Goal: Task Accomplishment & Management: Use online tool/utility

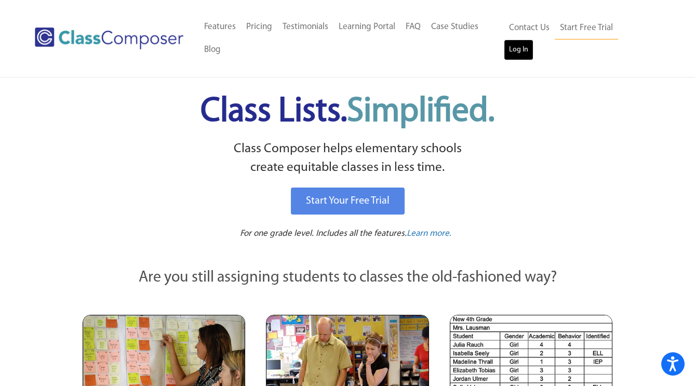
click at [533, 39] on link "Log In" at bounding box center [519, 49] width 30 height 21
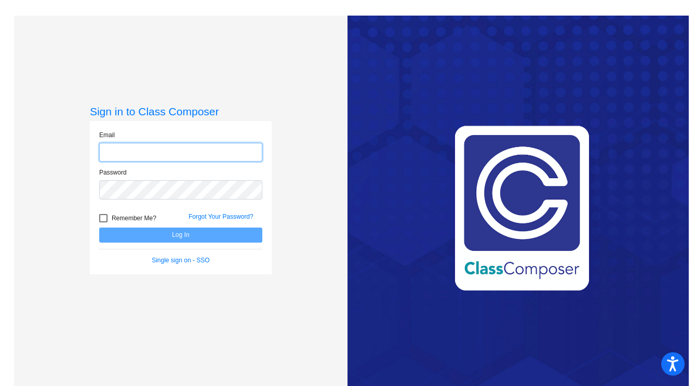
type input "[EMAIL_ADDRESS][DOMAIN_NAME]"
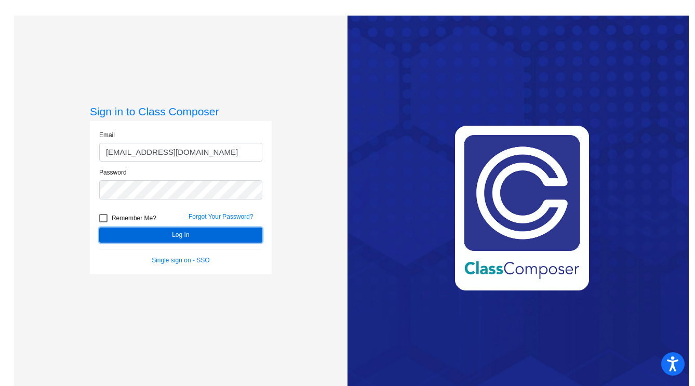
click at [199, 239] on button "Log In" at bounding box center [180, 235] width 163 height 15
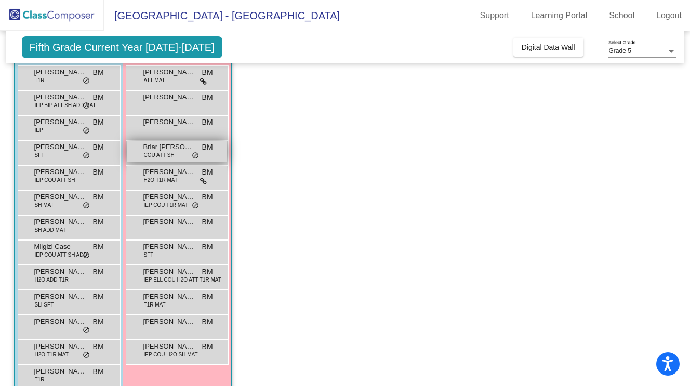
scroll to position [121, 0]
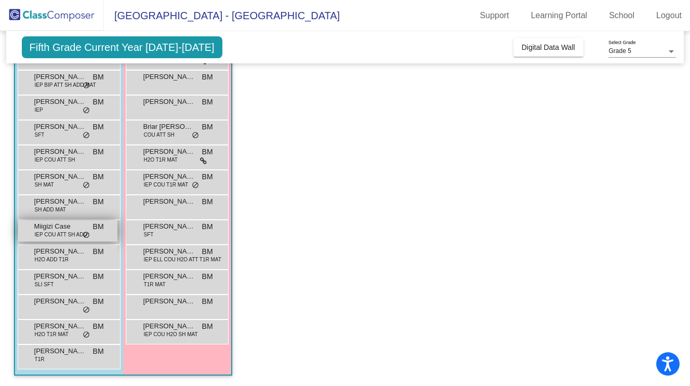
click at [52, 227] on span "Miigizi Case" at bounding box center [60, 226] width 52 height 10
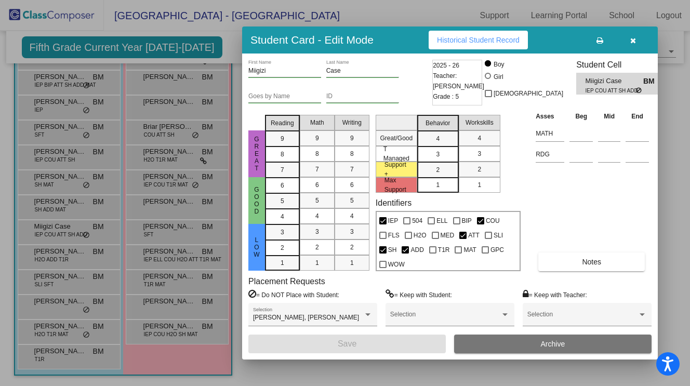
click at [370, 331] on div "[PERSON_NAME], [PERSON_NAME] Selection" at bounding box center [312, 319] width 129 height 32
click at [634, 39] on icon "button" at bounding box center [633, 40] width 6 height 7
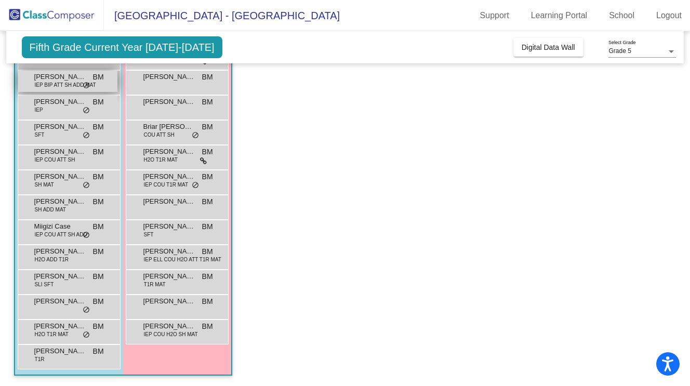
click at [60, 81] on span "IEP BIP ATT SH ADD MAT" at bounding box center [65, 85] width 61 height 8
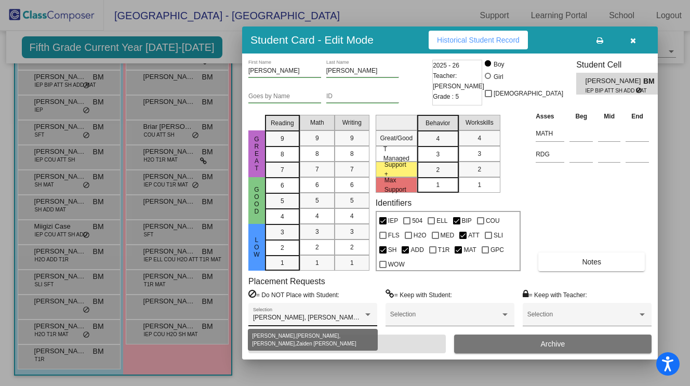
click at [364, 312] on div at bounding box center [367, 314] width 9 height 7
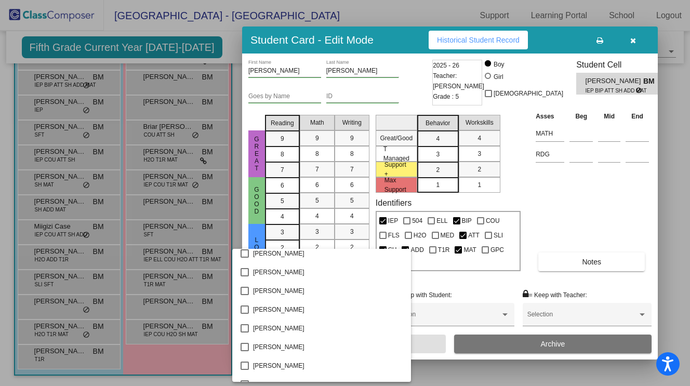
scroll to position [0, 0]
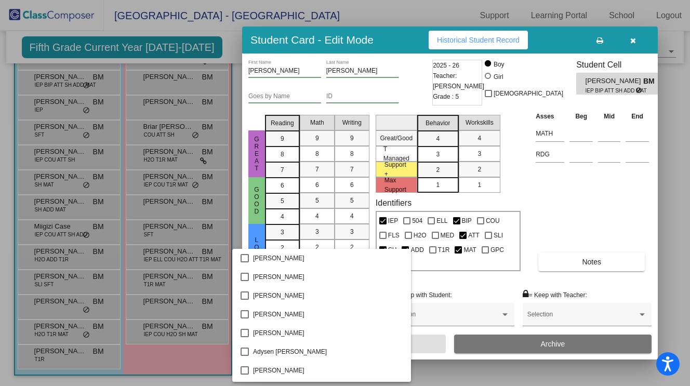
click at [591, 186] on div at bounding box center [345, 193] width 690 height 386
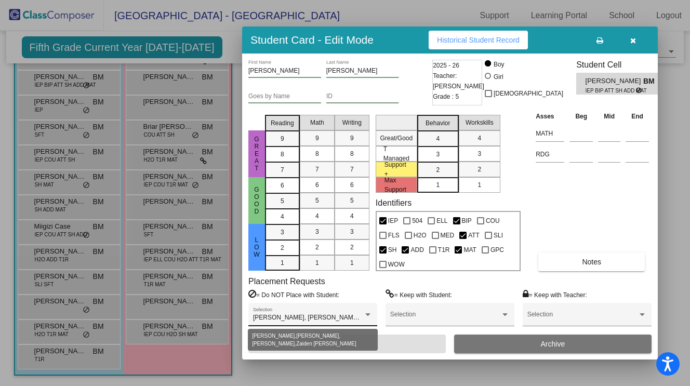
click at [366, 311] on div at bounding box center [367, 314] width 9 height 7
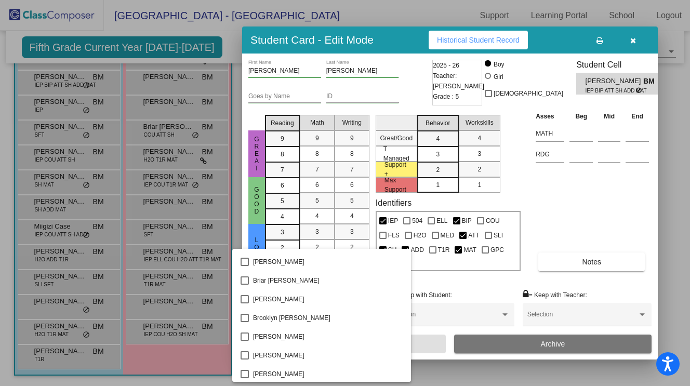
scroll to position [465, 0]
click at [604, 197] on div at bounding box center [345, 193] width 690 height 386
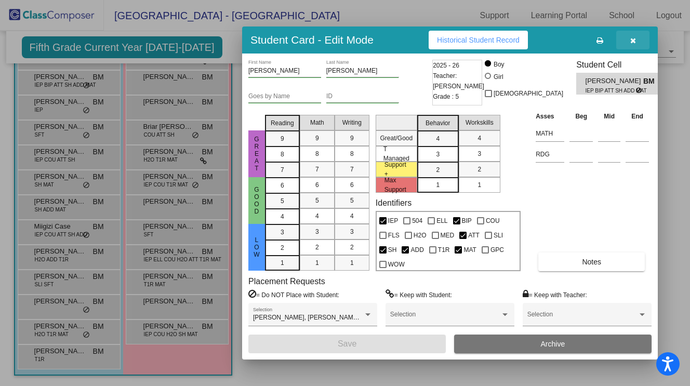
click at [631, 39] on icon "button" at bounding box center [633, 40] width 6 height 7
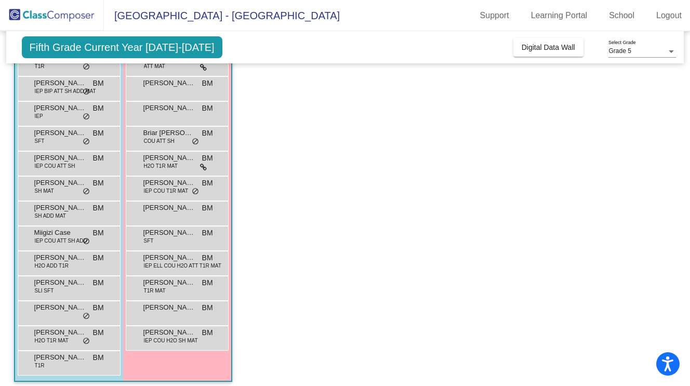
scroll to position [121, 0]
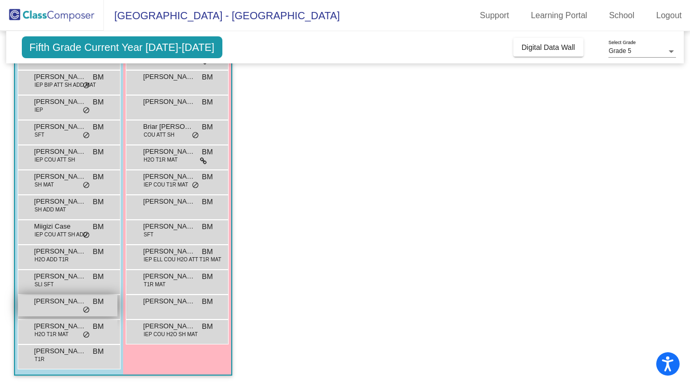
click at [57, 303] on span "Quinn Gill" at bounding box center [60, 301] width 52 height 10
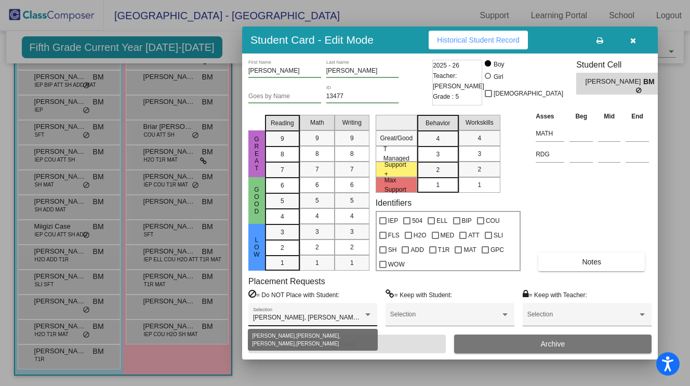
click at [366, 313] on div at bounding box center [367, 314] width 5 height 3
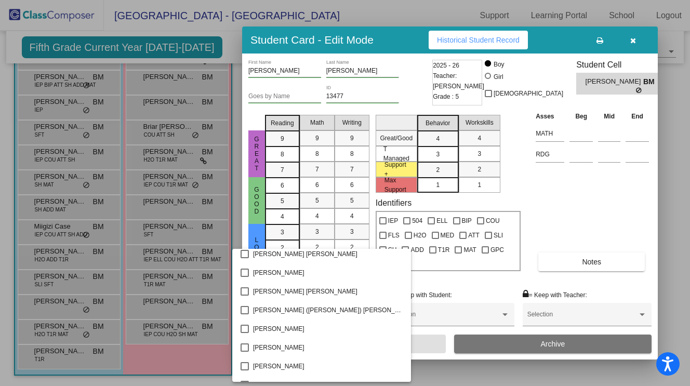
scroll to position [2878, 0]
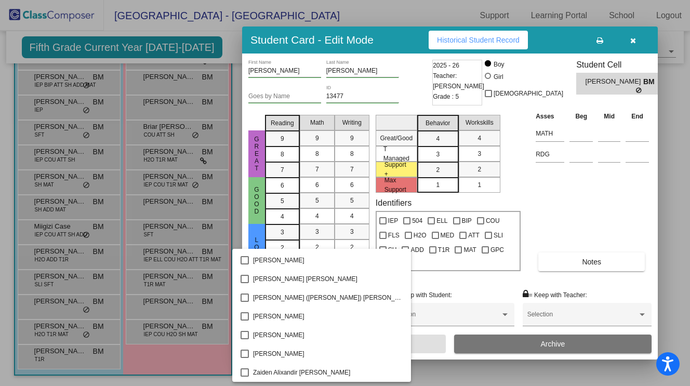
click at [594, 223] on div at bounding box center [345, 193] width 690 height 386
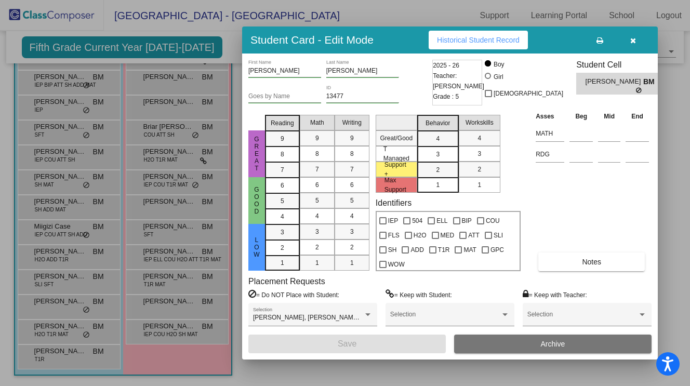
click at [635, 38] on icon "button" at bounding box center [633, 40] width 6 height 7
